Goal: Obtain resource: Download file/media

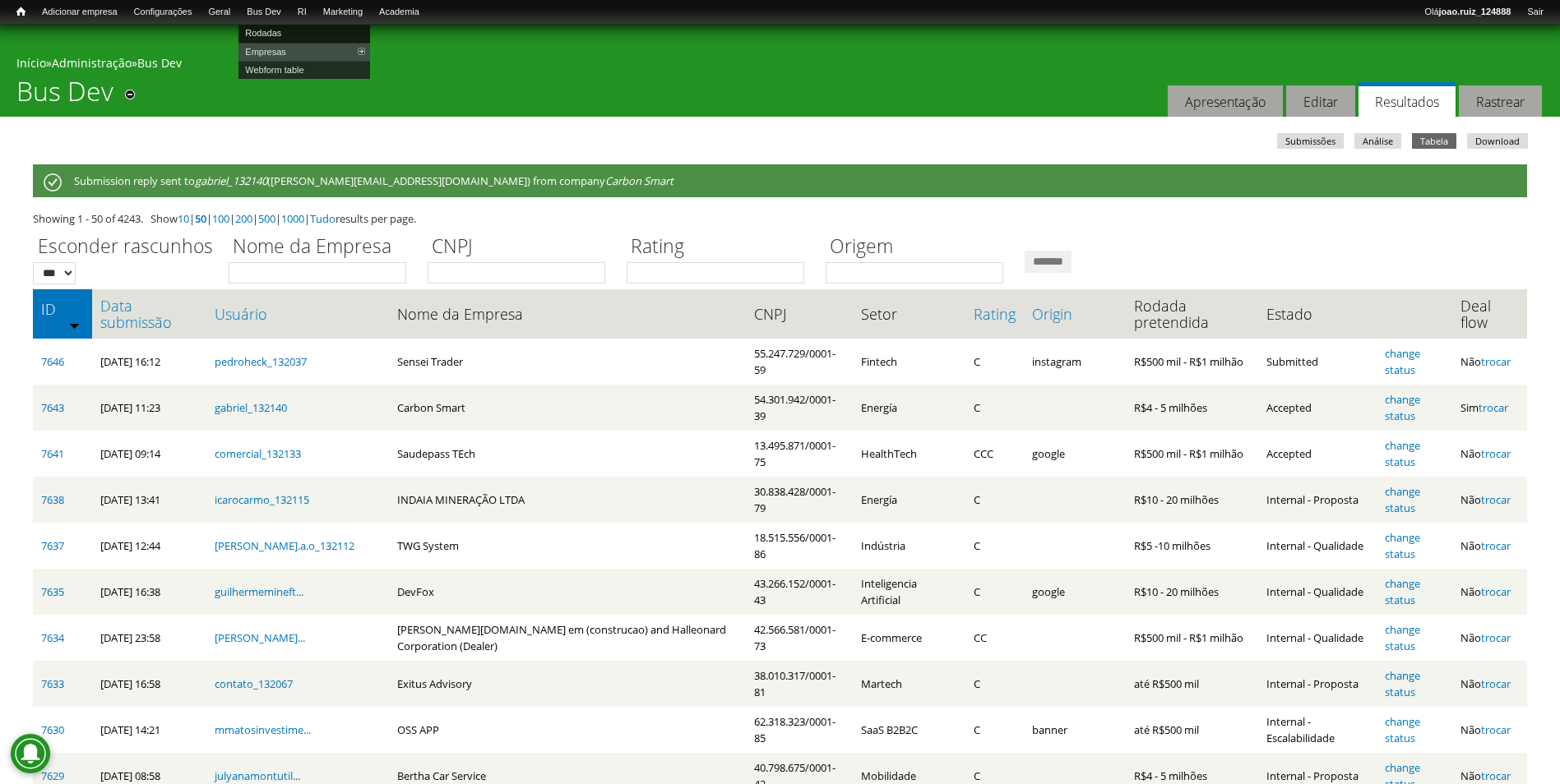
click at [297, 34] on link "Rodadas" at bounding box center [304, 33] width 131 height 18
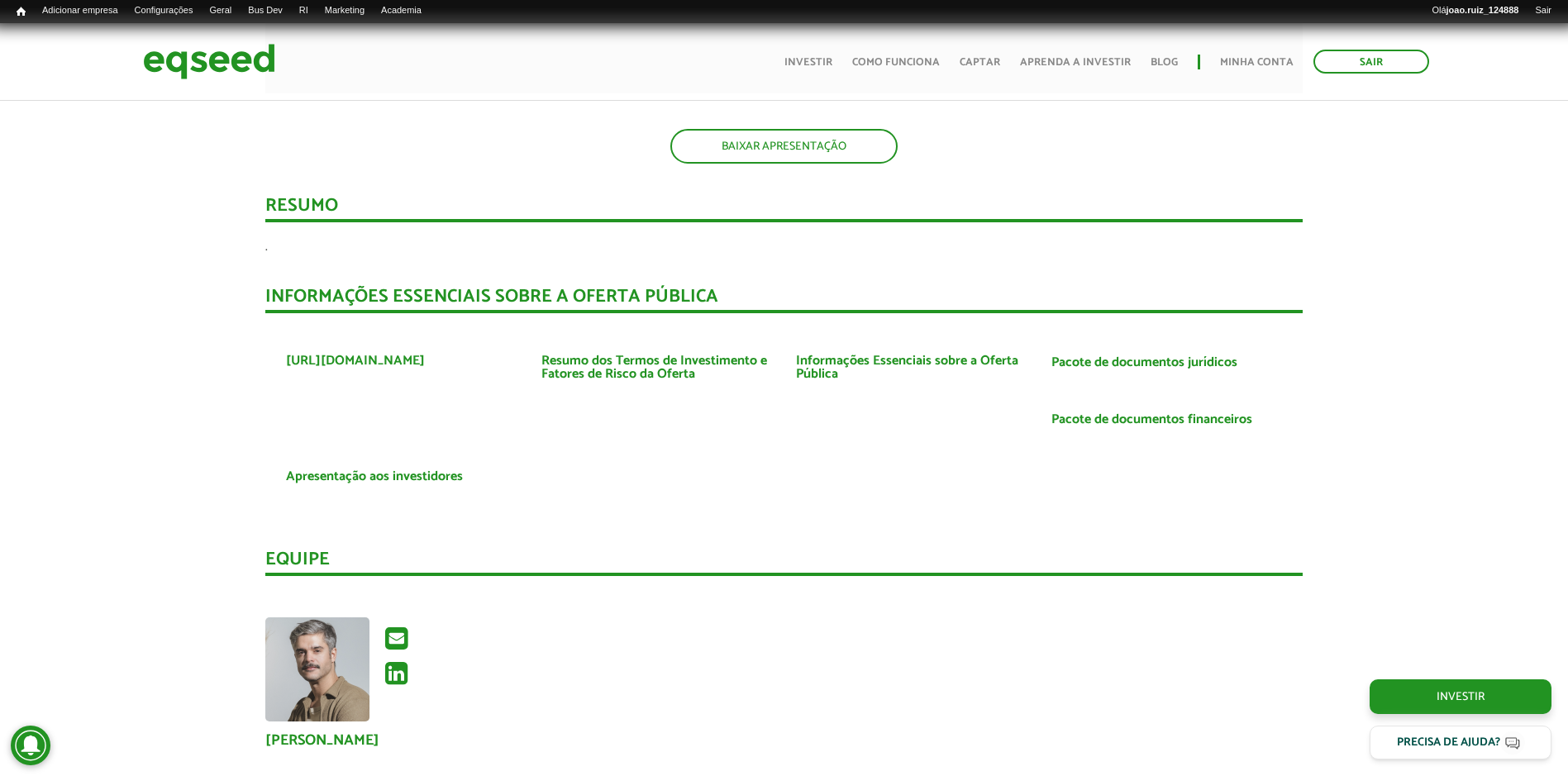
scroll to position [1902, 0]
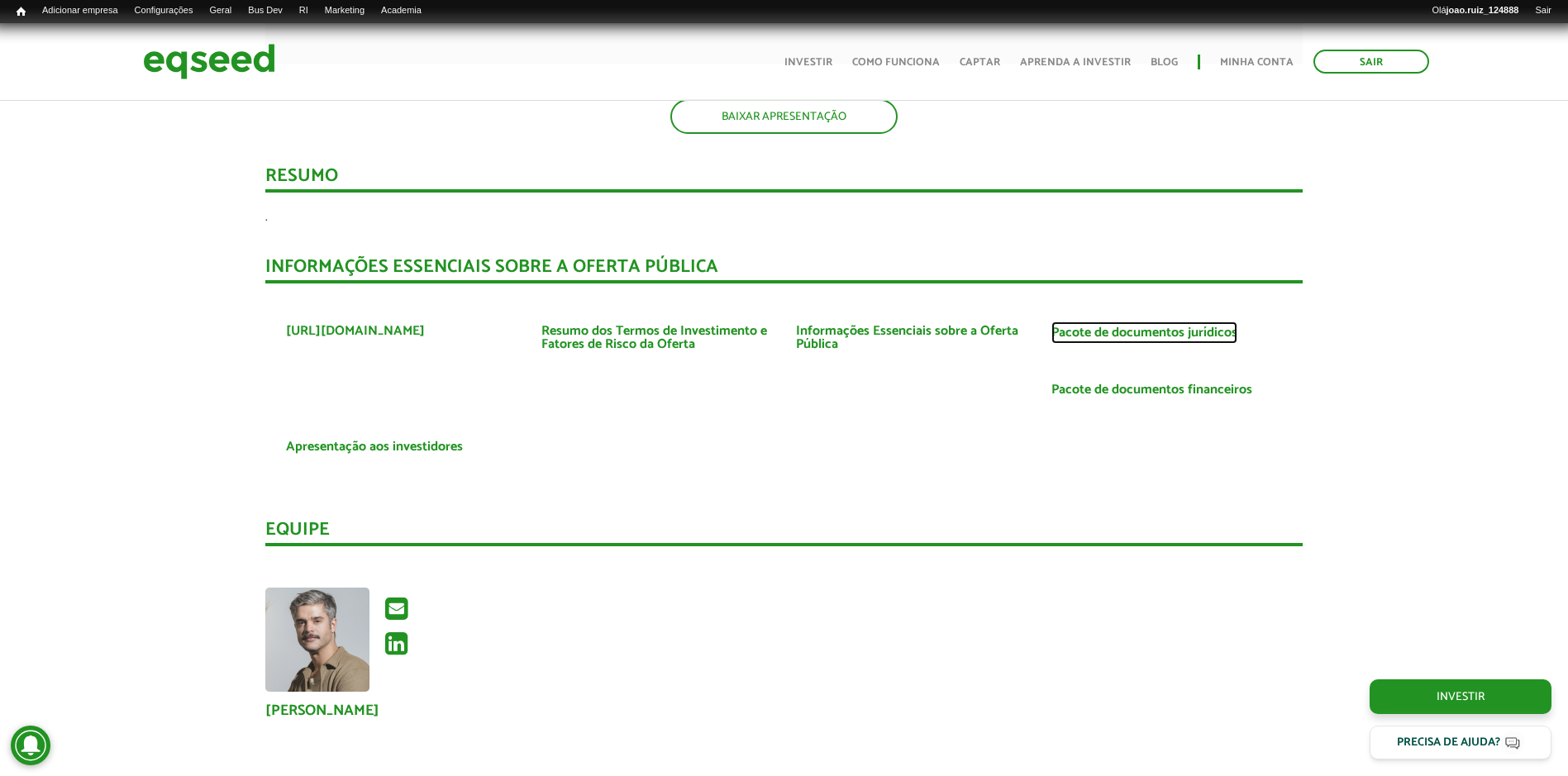
click at [1182, 334] on link "Pacote de documentos jurídicos" at bounding box center [1144, 333] width 186 height 14
click at [1078, 388] on link "Pacote de documentos financeiros" at bounding box center [1152, 390] width 201 height 14
